Goal: Obtain resource: Obtain resource

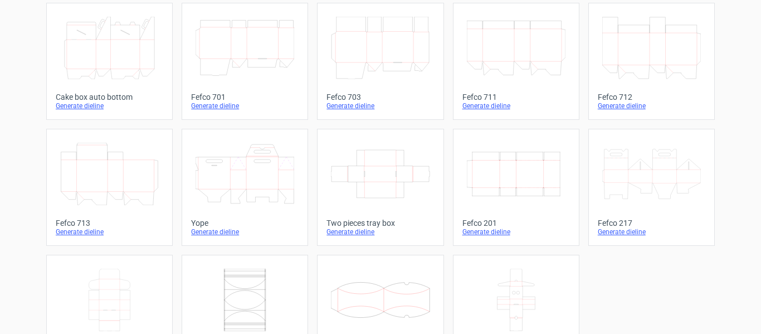
scroll to position [317, 0]
click at [479, 232] on div "Generate dieline" at bounding box center [516, 230] width 108 height 9
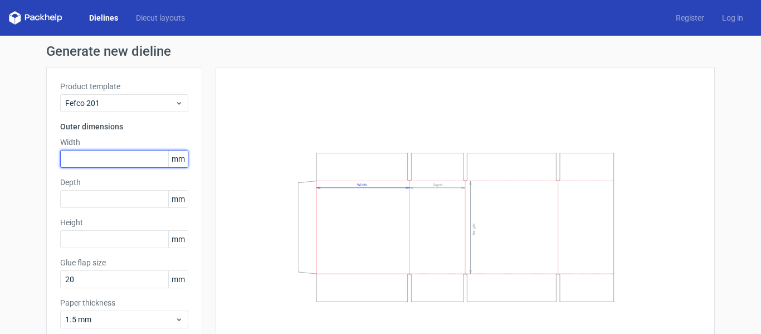
click at [76, 157] on input "text" at bounding box center [124, 159] width 128 height 18
type input "445"
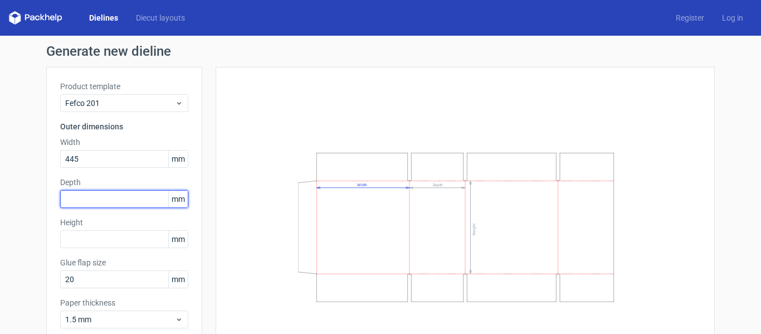
click at [101, 195] on input "text" at bounding box center [124, 199] width 128 height 18
type input "335"
click at [98, 250] on div "Product template Fefco 201 Outer dimensions Width 445 mm Depth 335 mm Height mm…" at bounding box center [124, 209] width 156 height 284
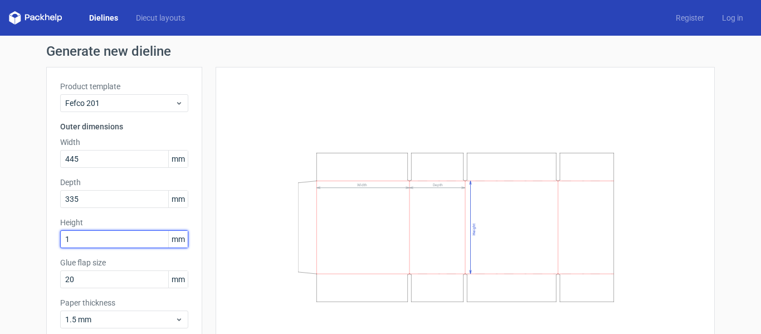
click at [91, 232] on input "1" at bounding box center [124, 239] width 128 height 18
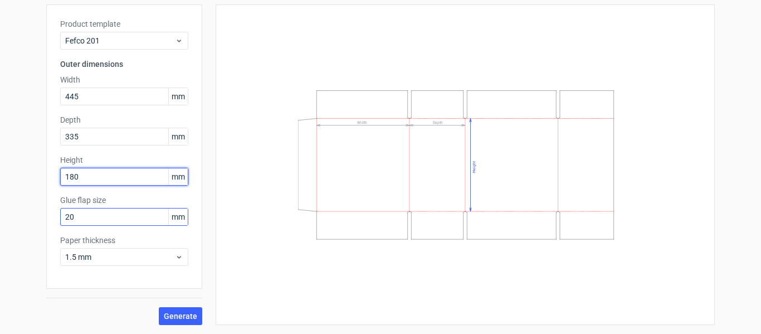
type input "180"
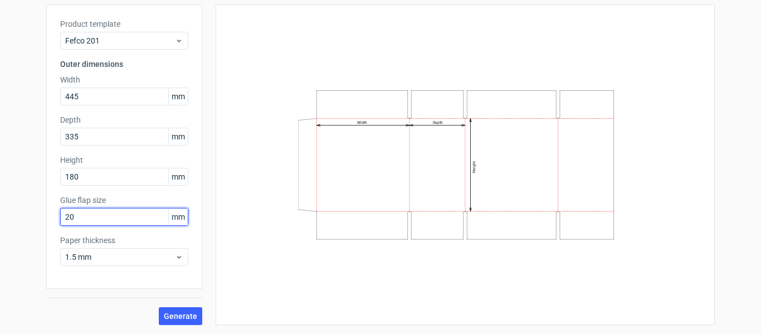
click at [84, 212] on input "20" at bounding box center [124, 217] width 128 height 18
type input "2"
type input "35"
click at [159, 307] on button "Generate" at bounding box center [180, 316] width 43 height 18
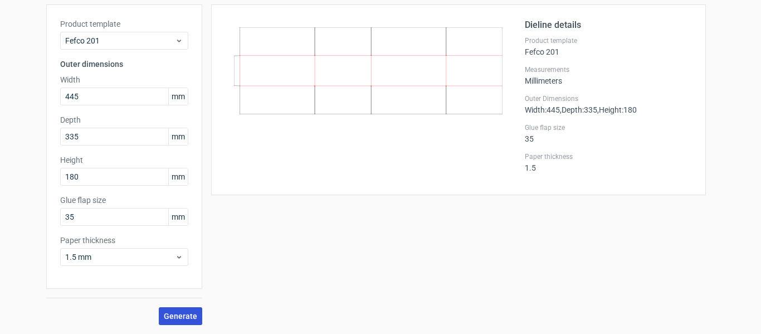
click at [177, 312] on span "Generate" at bounding box center [180, 316] width 33 height 8
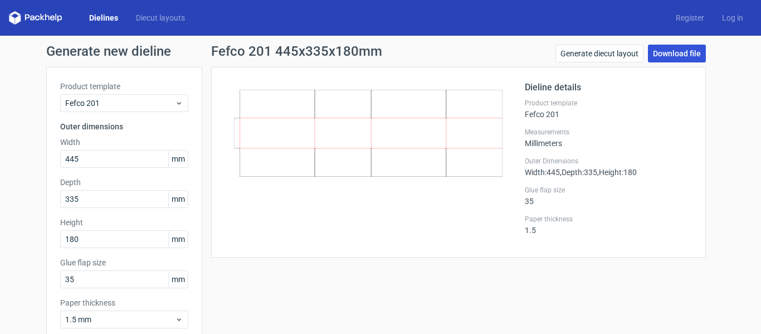
click at [692, 46] on link "Download file" at bounding box center [677, 54] width 58 height 18
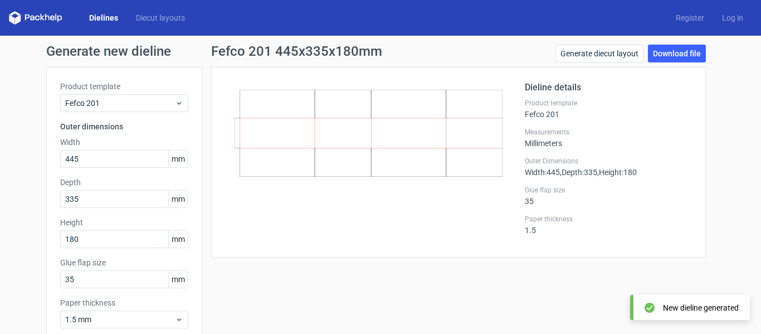
click at [494, 217] on div at bounding box center [375, 162] width 300 height 163
